Goal: Task Accomplishment & Management: Manage account settings

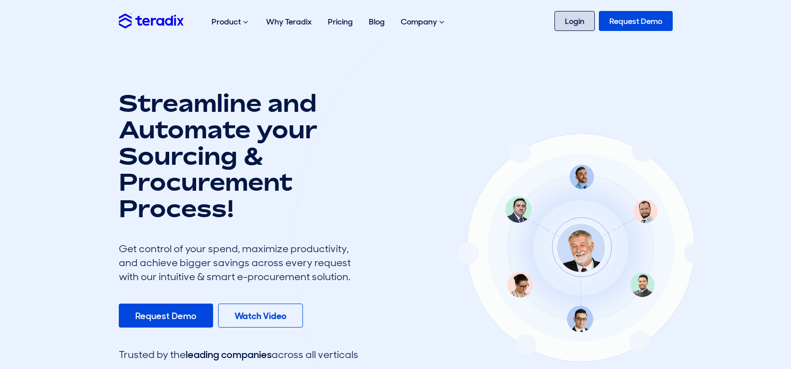
click at [587, 18] on link "Login" at bounding box center [575, 21] width 40 height 20
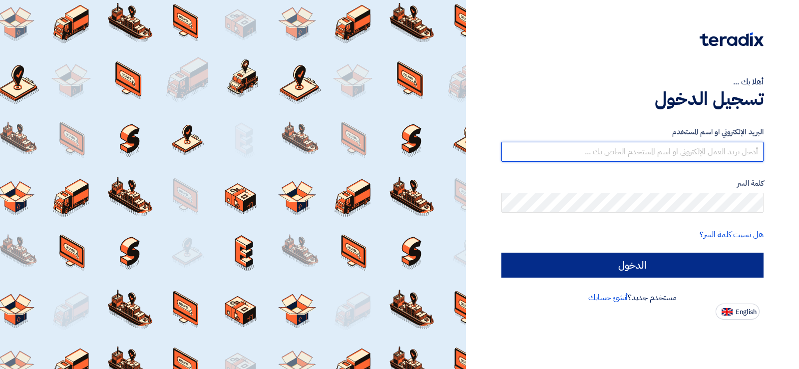
type input "[EMAIL_ADDRESS][DOMAIN_NAME]"
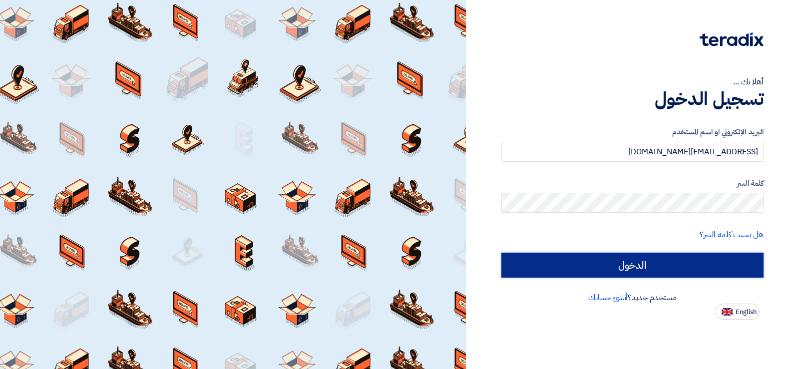
click at [591, 262] on input "الدخول" at bounding box center [632, 265] width 262 height 25
